Goal: Task Accomplishment & Management: Use online tool/utility

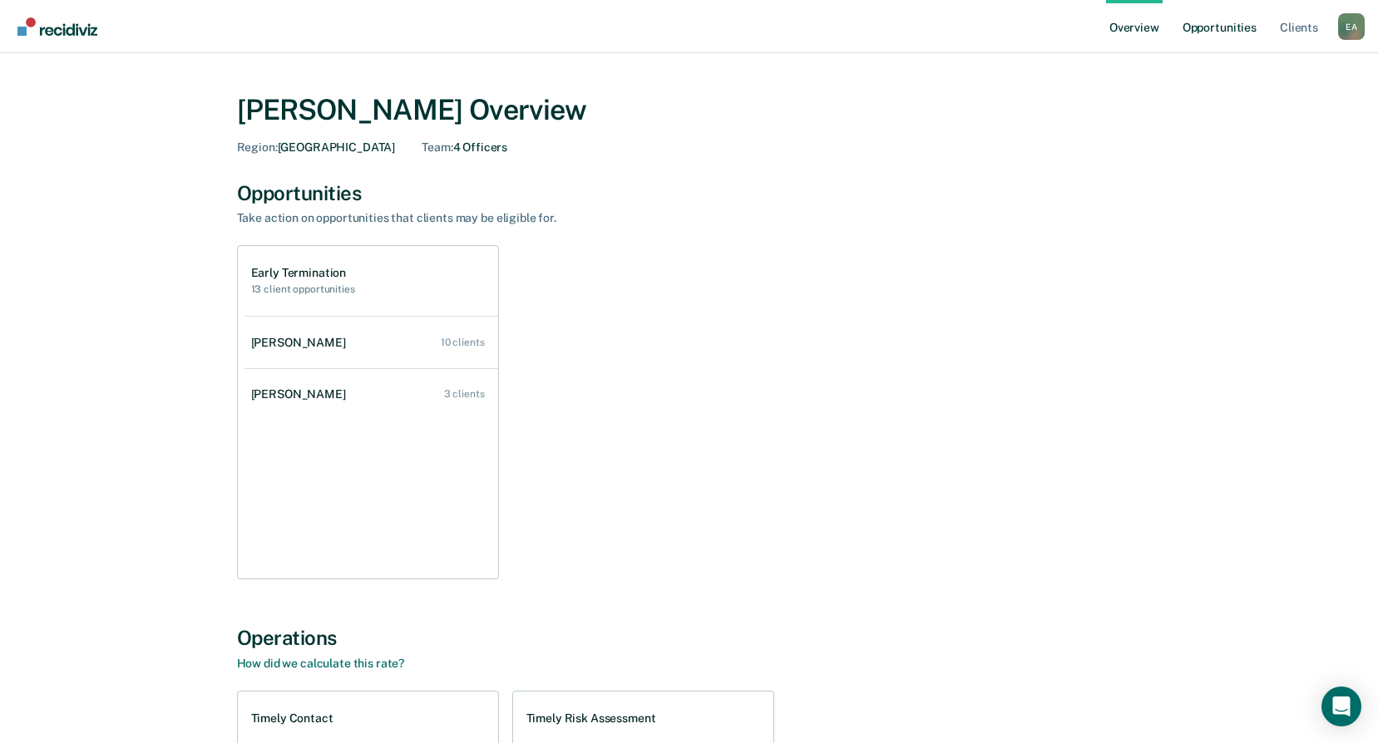
click at [1192, 32] on link "Opportunities" at bounding box center [1219, 26] width 81 height 53
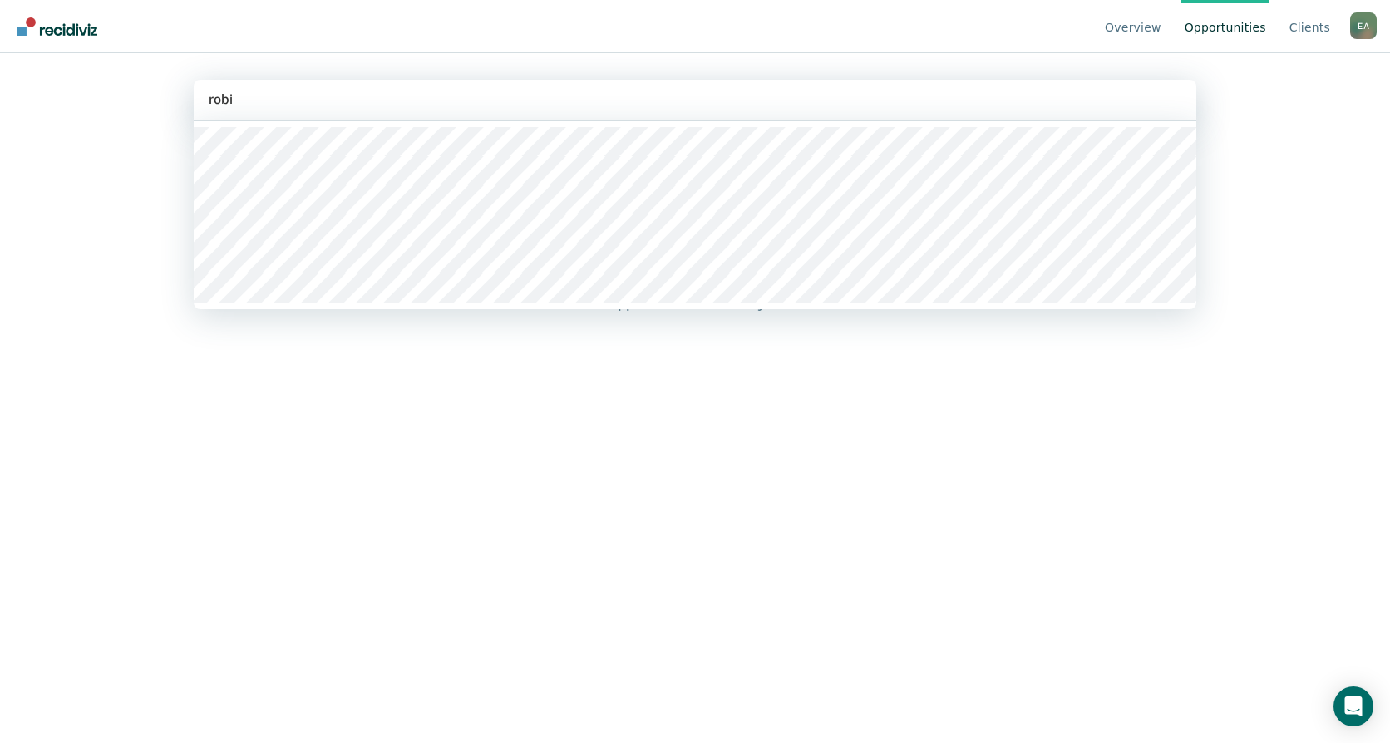
type input "[PERSON_NAME]"
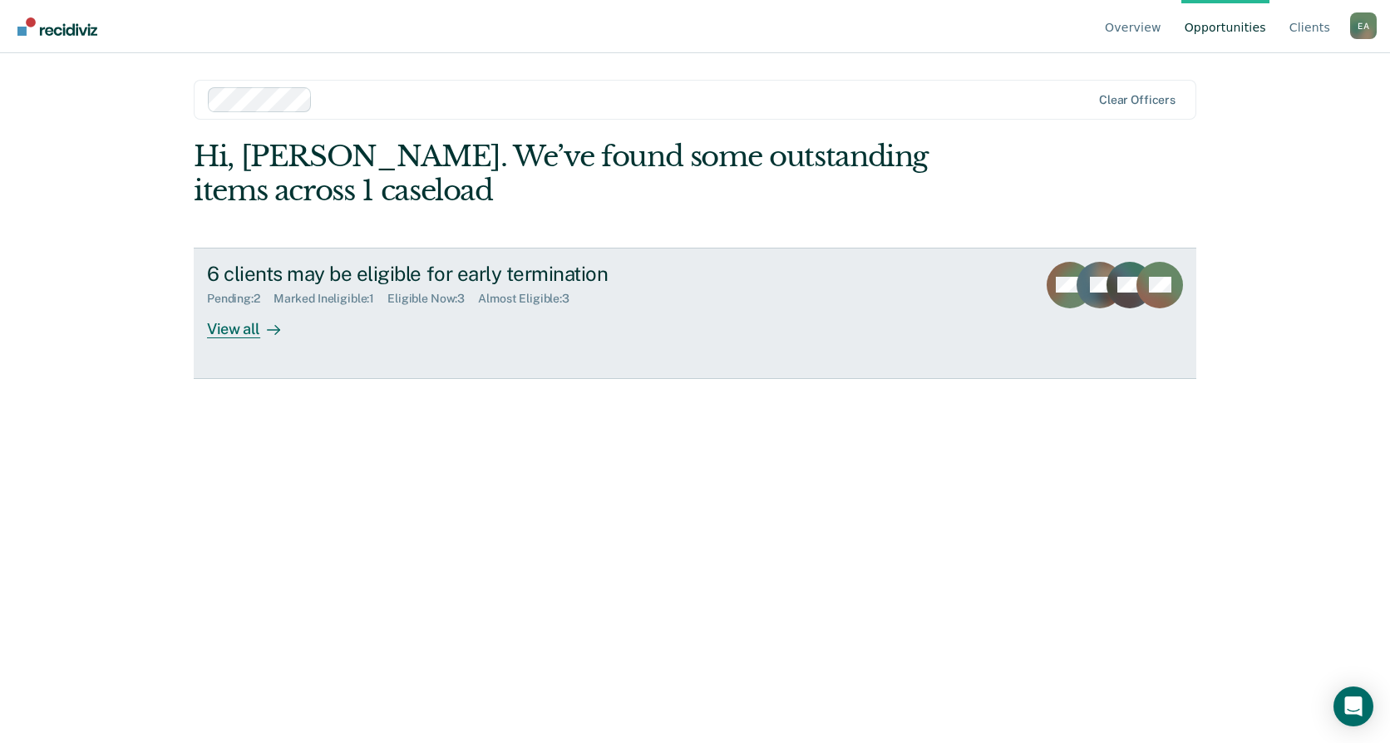
click at [255, 329] on div "View all" at bounding box center [253, 322] width 93 height 32
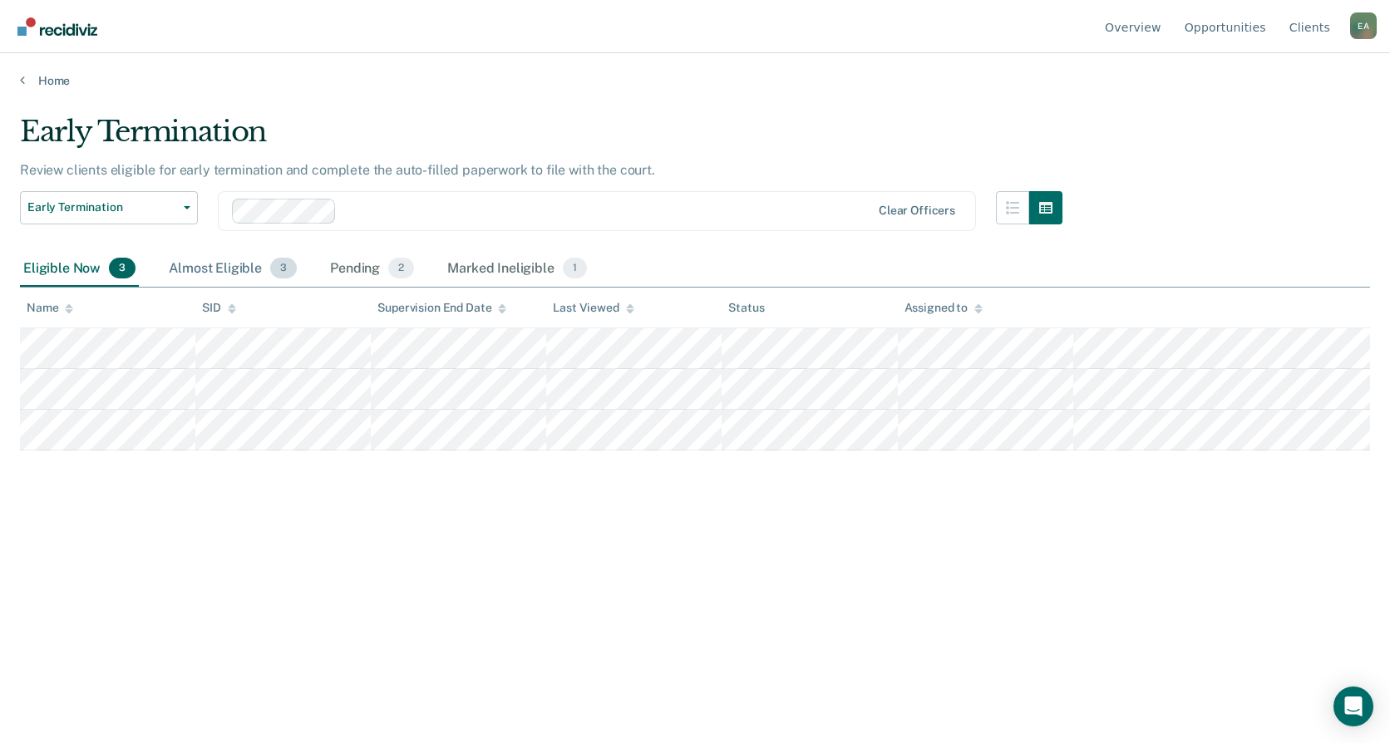
click at [205, 274] on div "Almost Eligible 3" at bounding box center [232, 269] width 135 height 37
